Goal: Transaction & Acquisition: Book appointment/travel/reservation

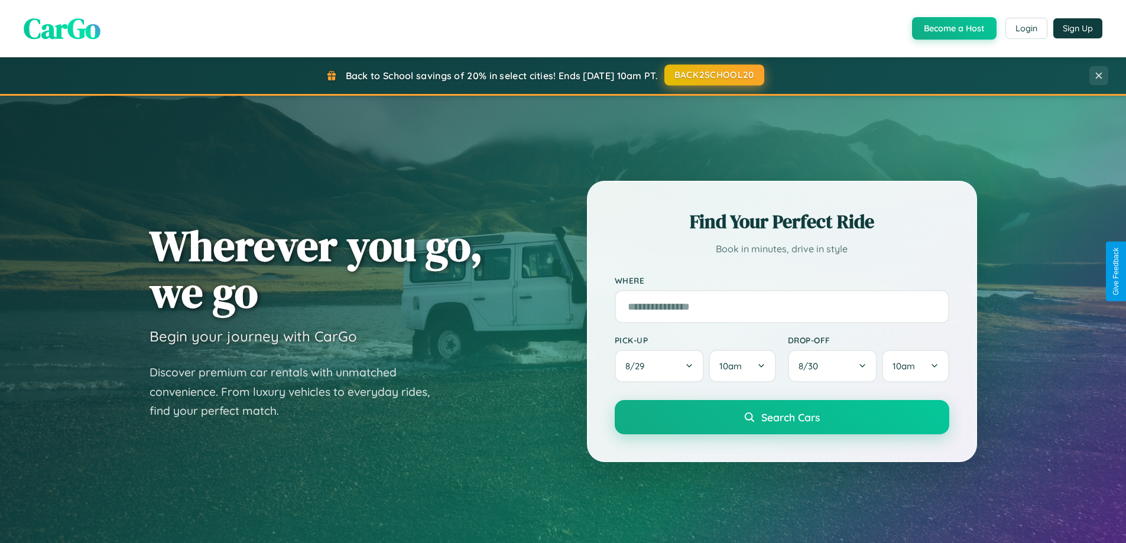
click at [714, 75] on button "BACK2SCHOOL20" at bounding box center [714, 74] width 100 height 21
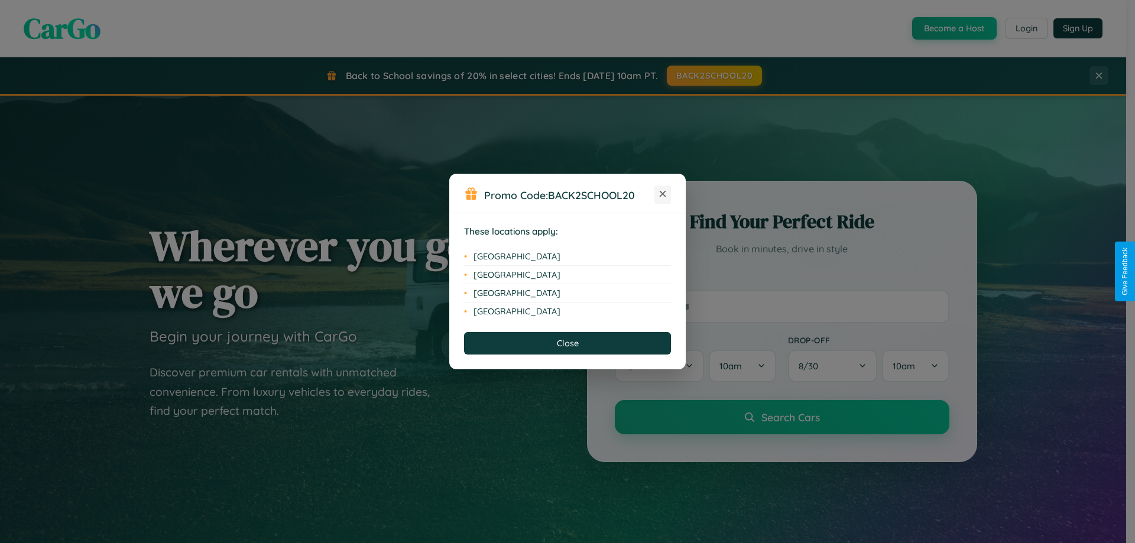
click at [663, 194] on icon at bounding box center [663, 194] width 7 height 7
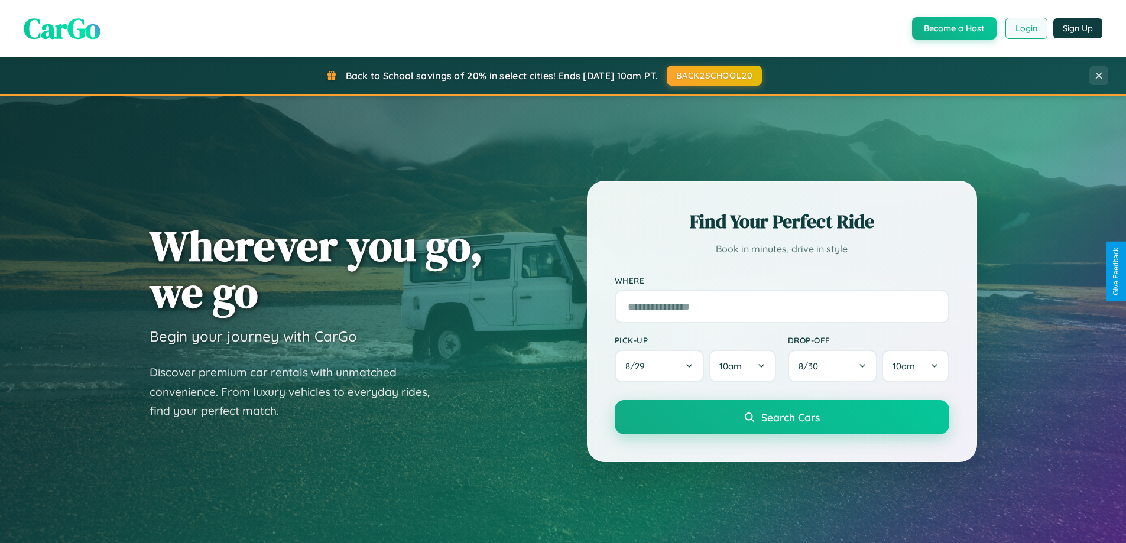
click at [1026, 28] on button "Login" at bounding box center [1027, 28] width 42 height 21
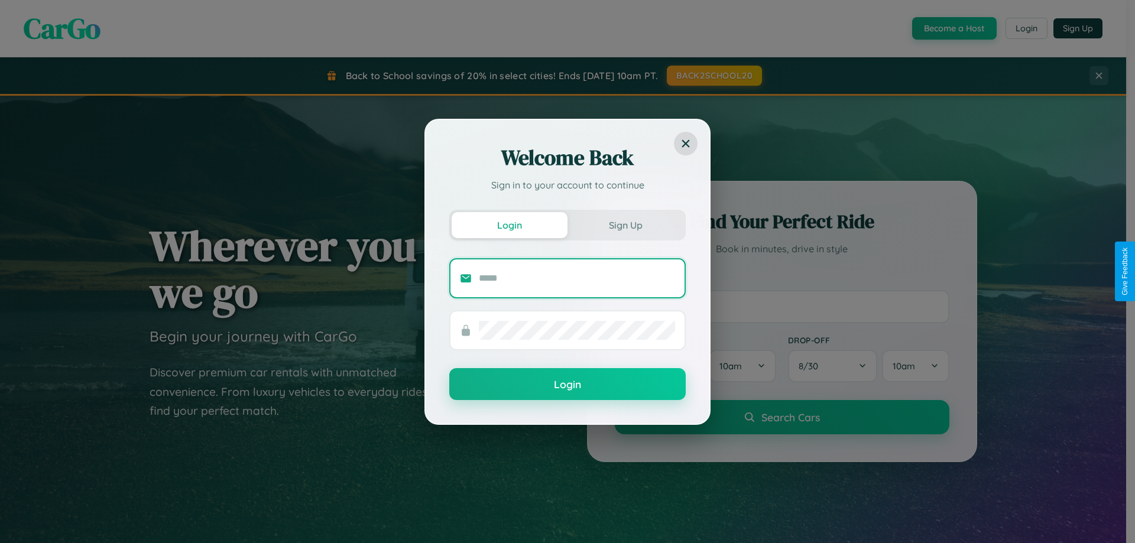
click at [577, 278] on input "text" at bounding box center [577, 278] width 196 height 19
type input "**********"
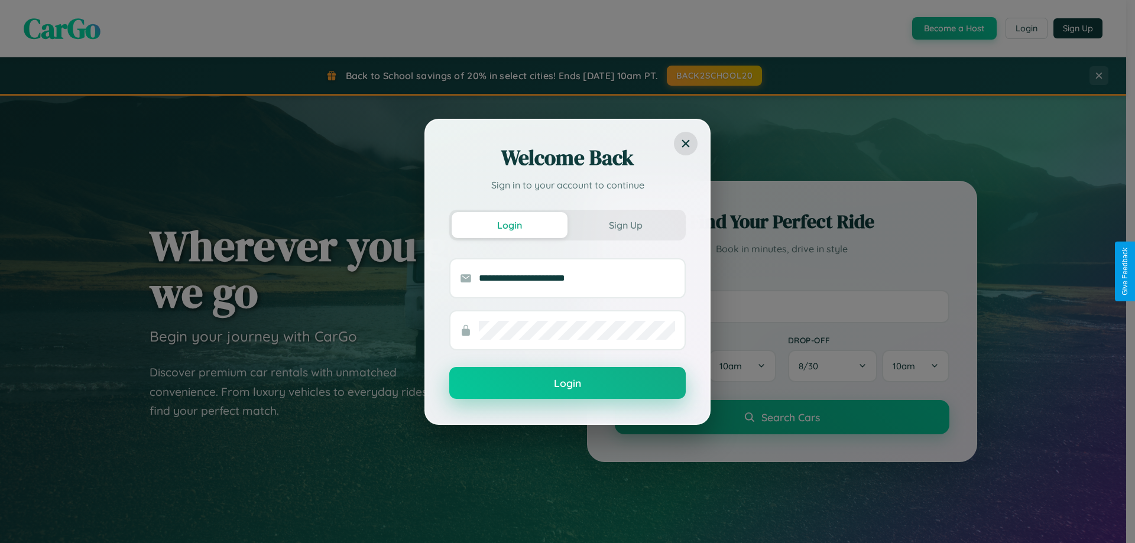
click at [568, 384] on button "Login" at bounding box center [567, 383] width 236 height 32
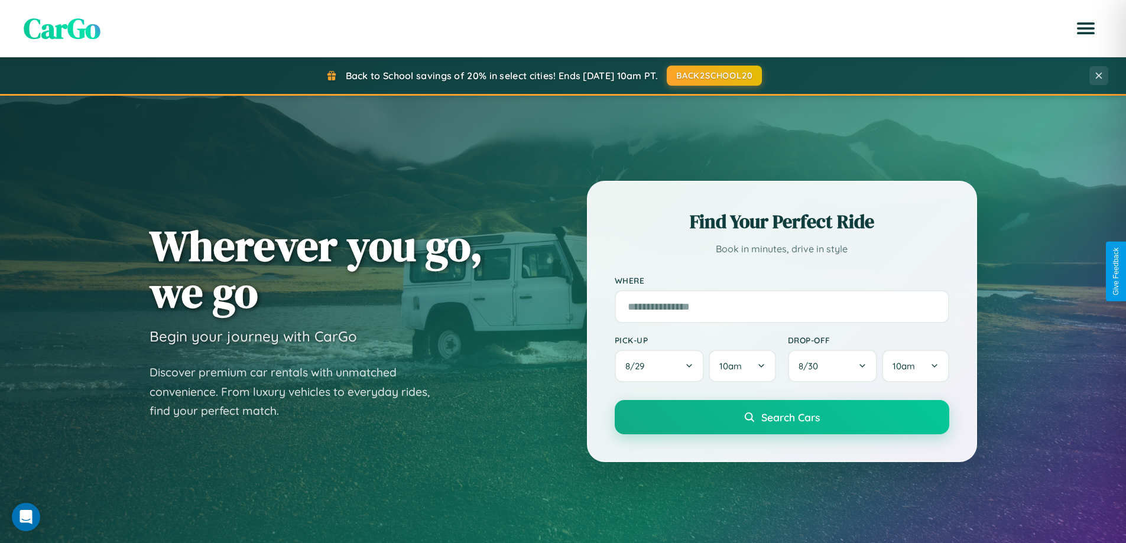
scroll to position [510, 0]
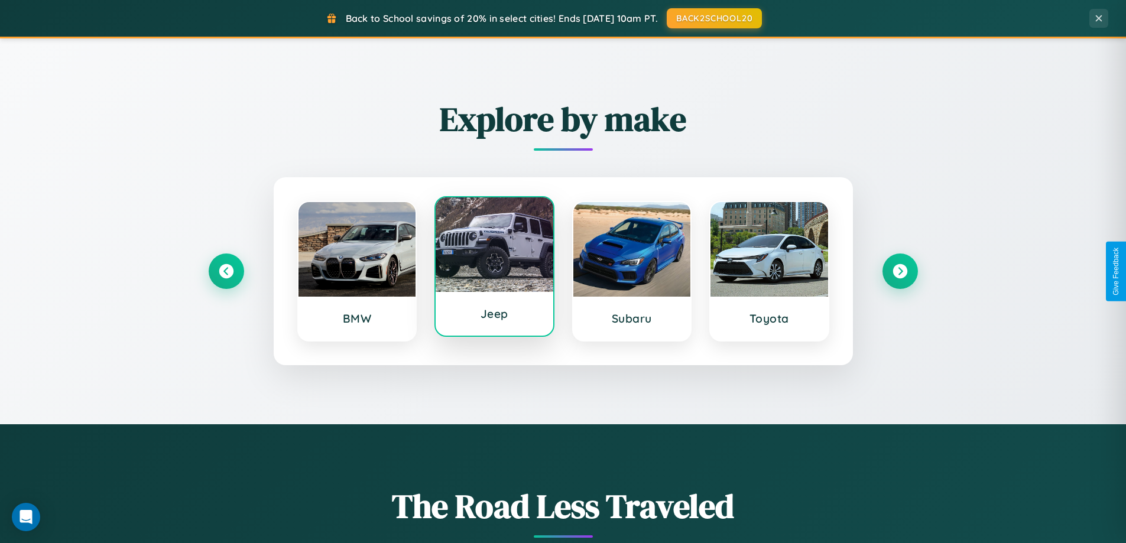
click at [494, 268] on div at bounding box center [495, 244] width 118 height 95
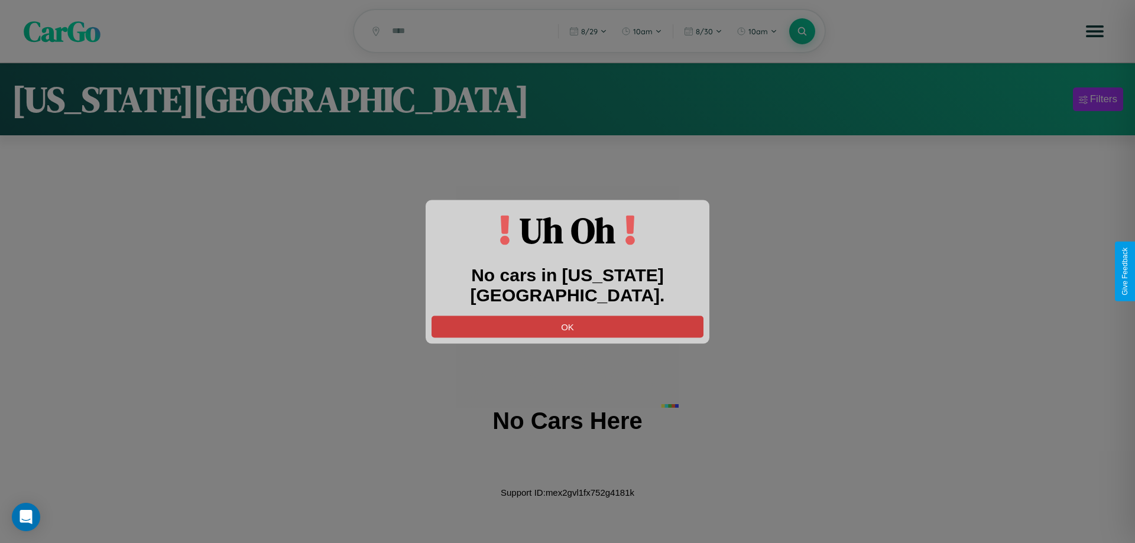
click at [568, 316] on button "OK" at bounding box center [568, 327] width 272 height 22
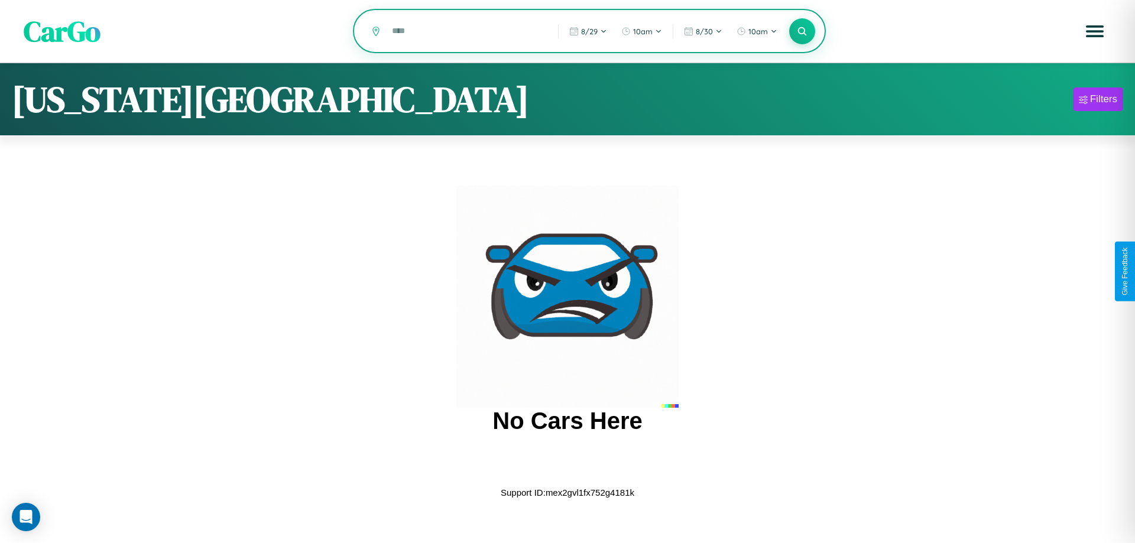
click at [466, 32] on input "text" at bounding box center [466, 31] width 160 height 21
type input "*"
type input "********"
click at [802, 31] on icon at bounding box center [801, 30] width 11 height 11
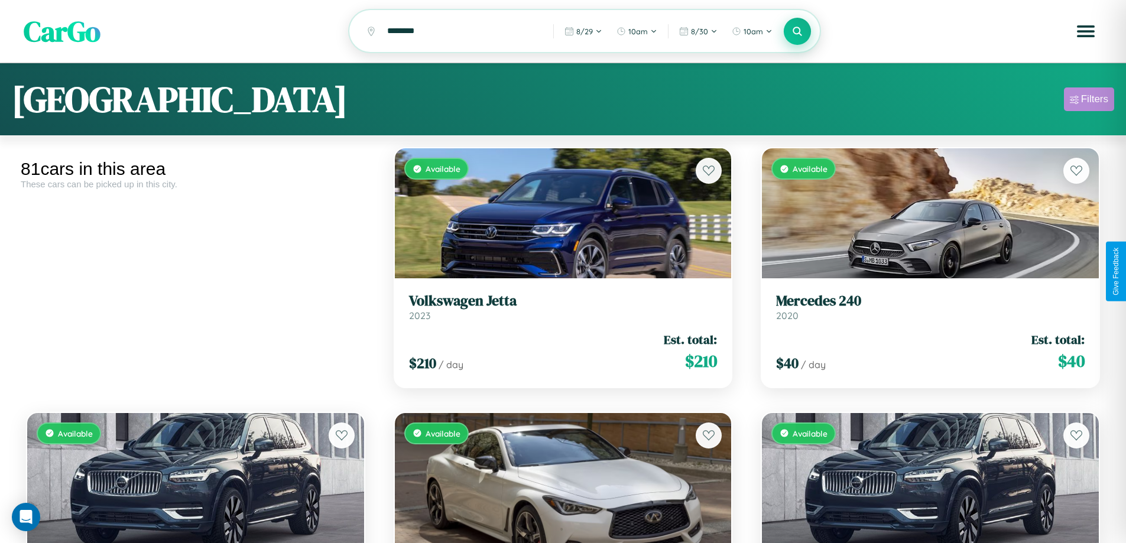
click at [1089, 101] on div "Filters" at bounding box center [1094, 99] width 27 height 12
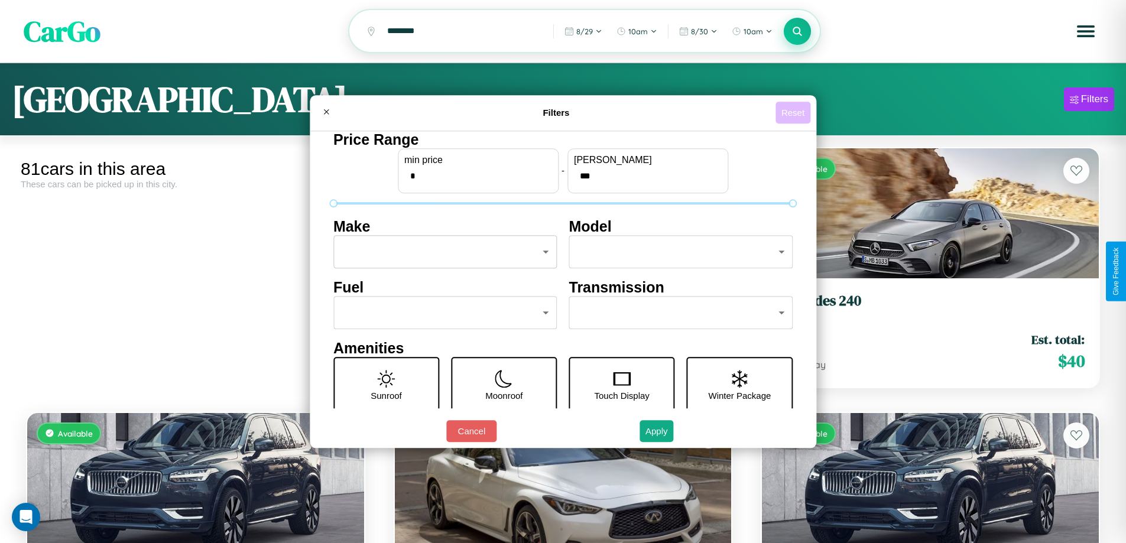
click at [795, 112] on button "Reset" at bounding box center [793, 113] width 35 height 22
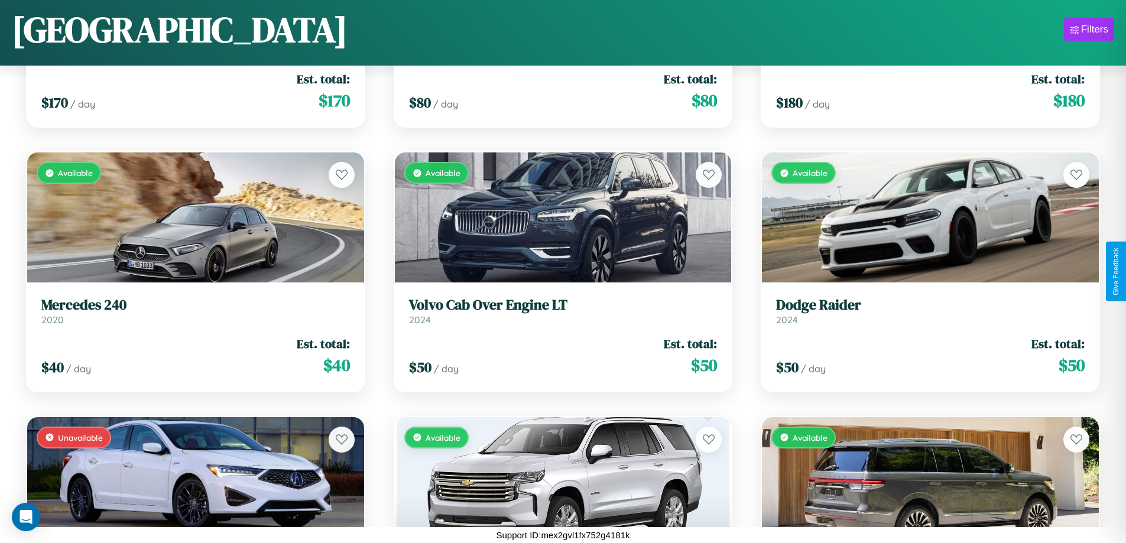
scroll to position [2548, 0]
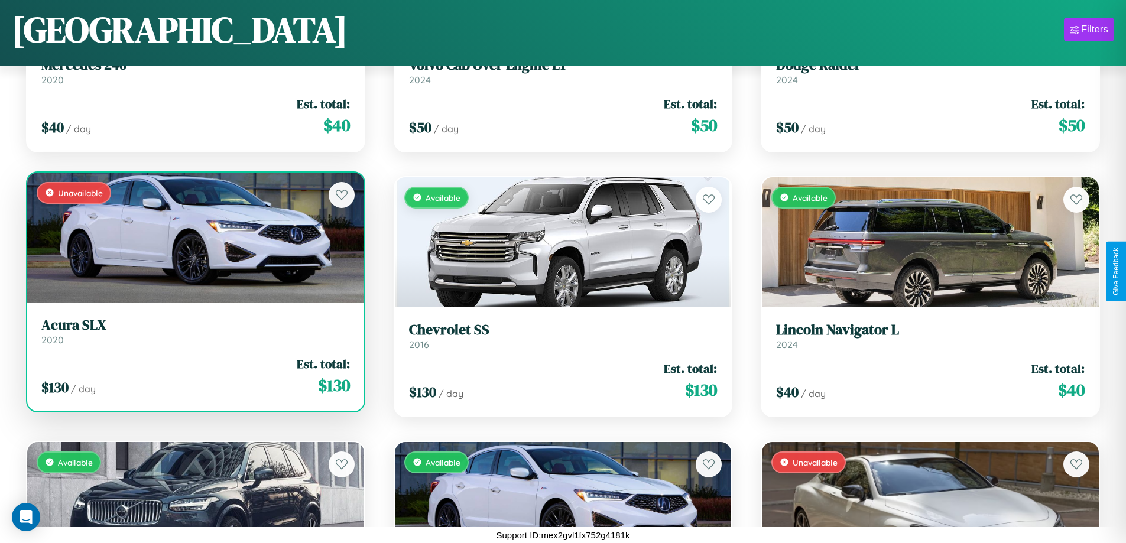
click at [194, 332] on h3 "Acura SLX" at bounding box center [195, 325] width 309 height 17
